Goal: Information Seeking & Learning: Learn about a topic

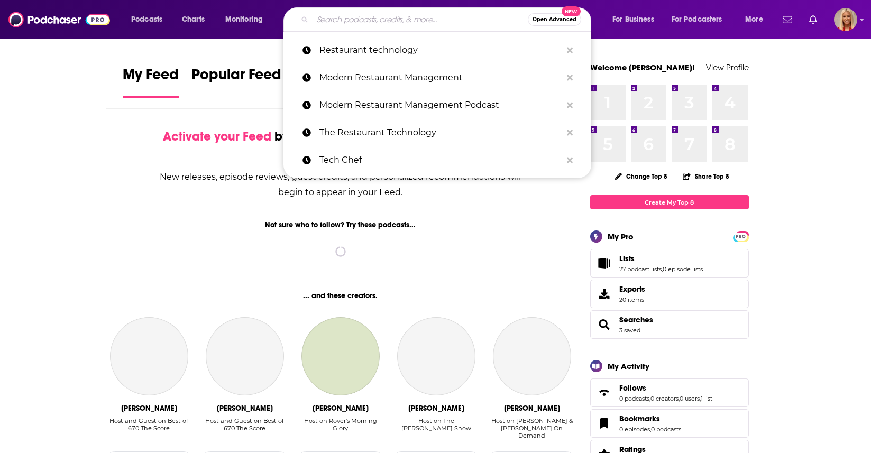
click at [355, 17] on input "Search podcasts, credits, & more..." at bounding box center [419, 19] width 215 height 17
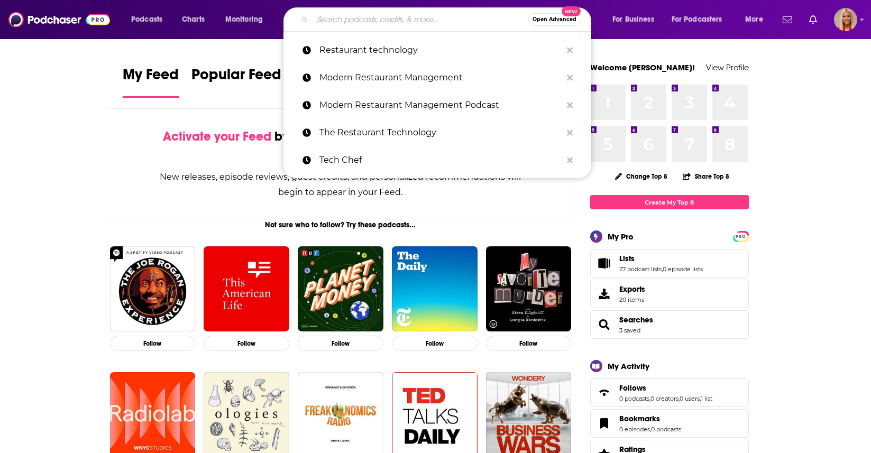
paste input "restaurant technology guys"
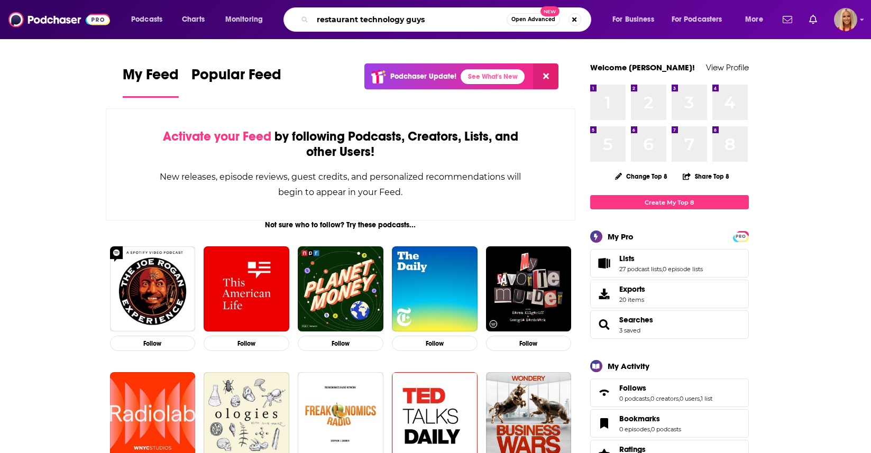
type input "restaurant technology guys"
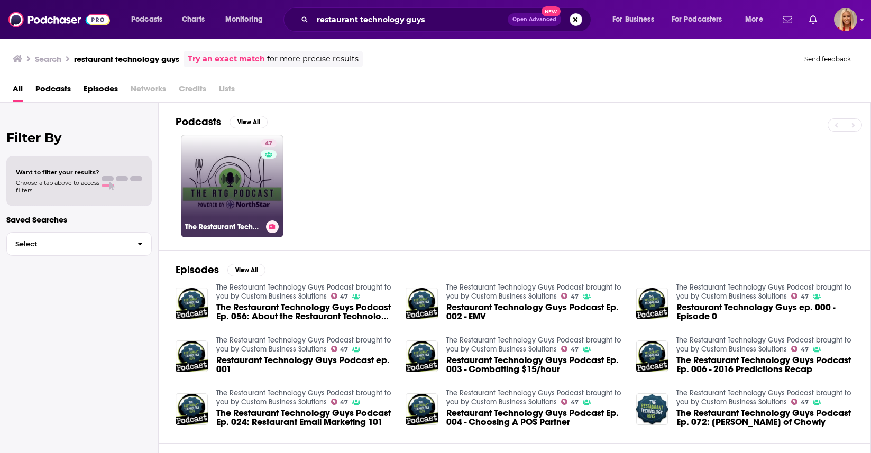
click at [233, 174] on link "47 The Restaurant Technology Guys Podcast brought to you by Custom Business Sol…" at bounding box center [232, 186] width 103 height 103
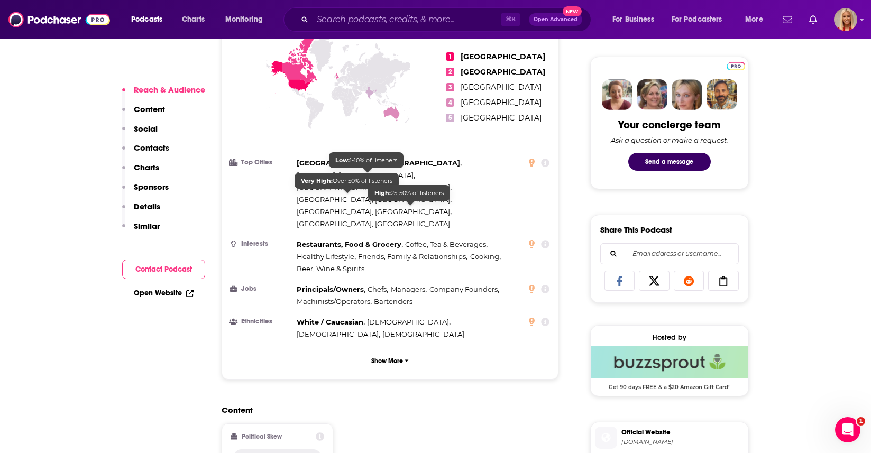
scroll to position [490, 0]
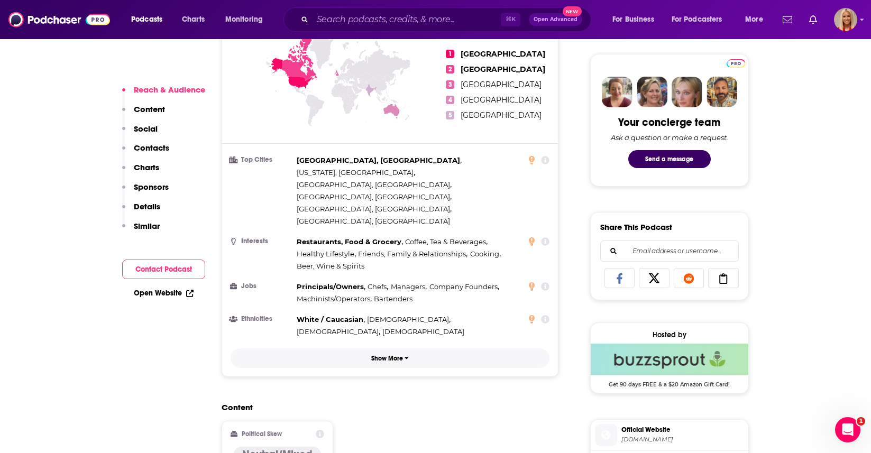
click at [384, 348] on button "Show More" at bounding box center [389, 358] width 319 height 20
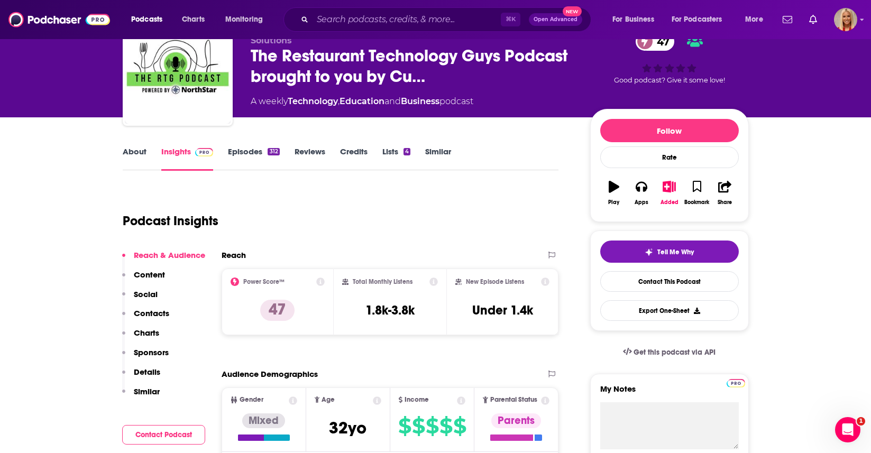
scroll to position [0, 0]
